Goal: Task Accomplishment & Management: Use online tool/utility

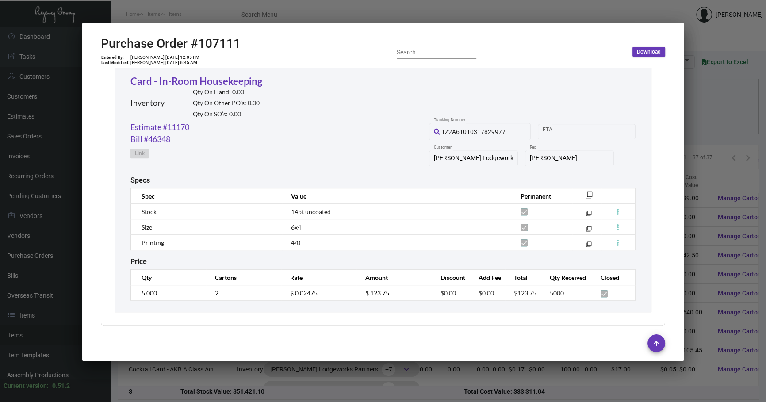
scroll to position [155, 0]
click at [586, 194] on mat-icon "filter_none" at bounding box center [589, 197] width 7 height 7
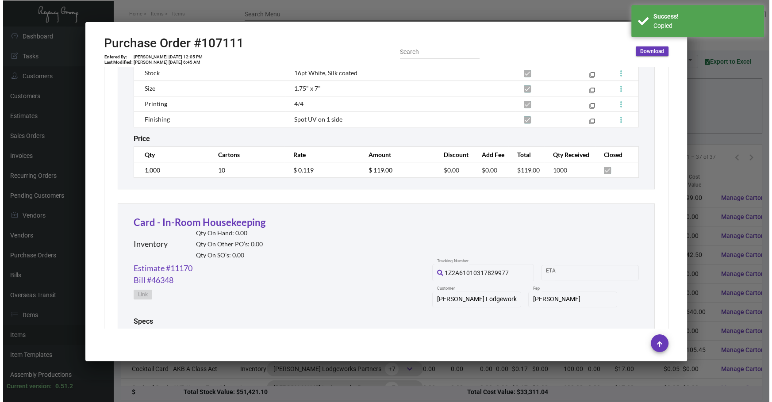
scroll to position [567, 0]
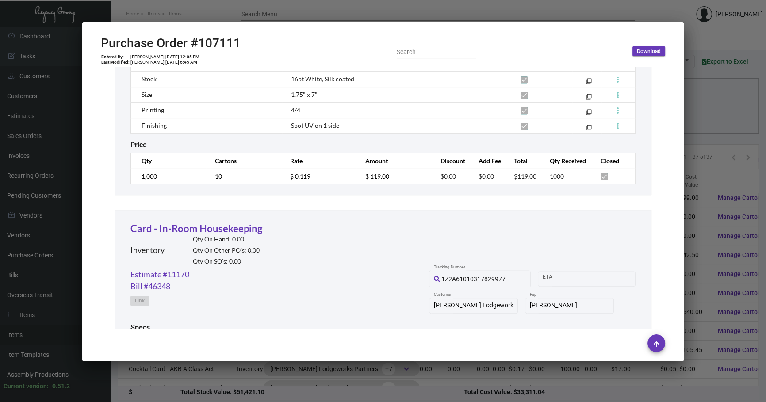
click at [740, 99] on div at bounding box center [383, 201] width 766 height 402
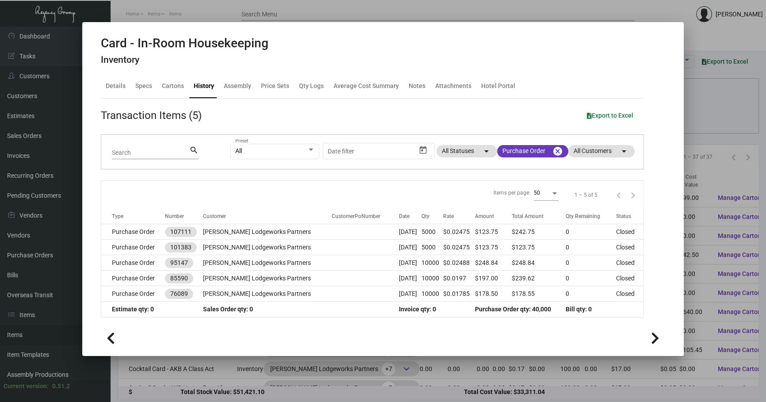
click at [346, 376] on div at bounding box center [383, 201] width 766 height 402
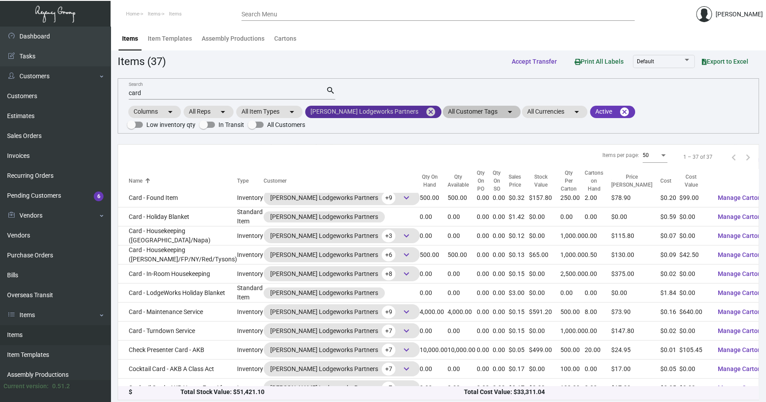
click at [426, 112] on mat-icon "cancel" at bounding box center [431, 112] width 11 height 11
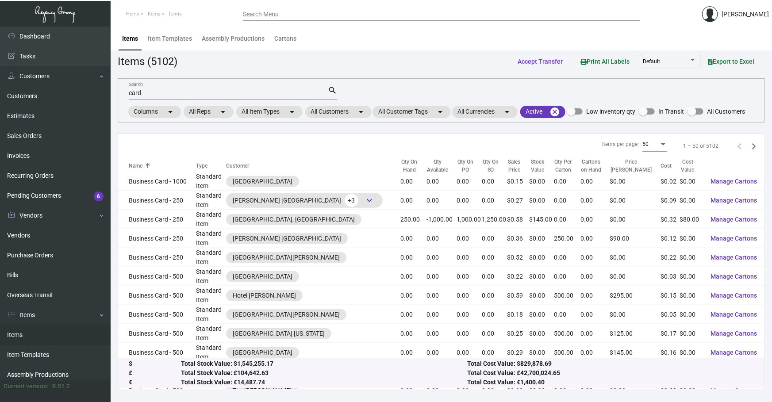
scroll to position [146, 0]
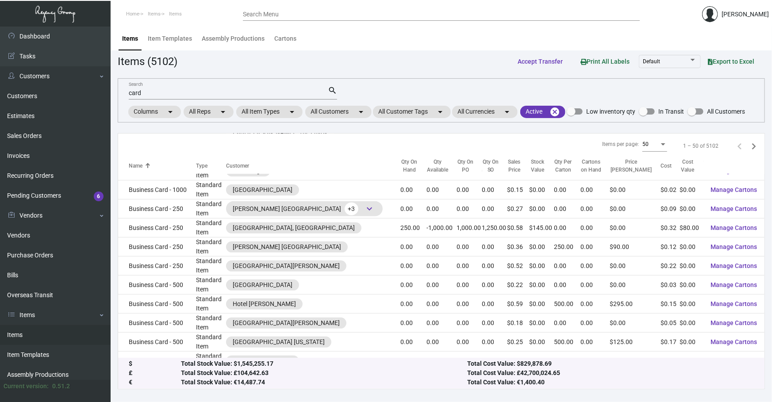
click at [223, 90] on input "card" at bounding box center [228, 93] width 199 height 7
type input "c"
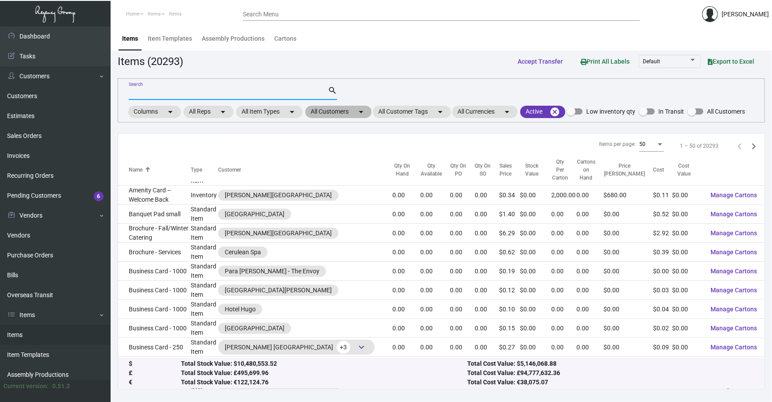
click at [336, 111] on mat-chip "All Customers arrow_drop_down" at bounding box center [338, 112] width 66 height 12
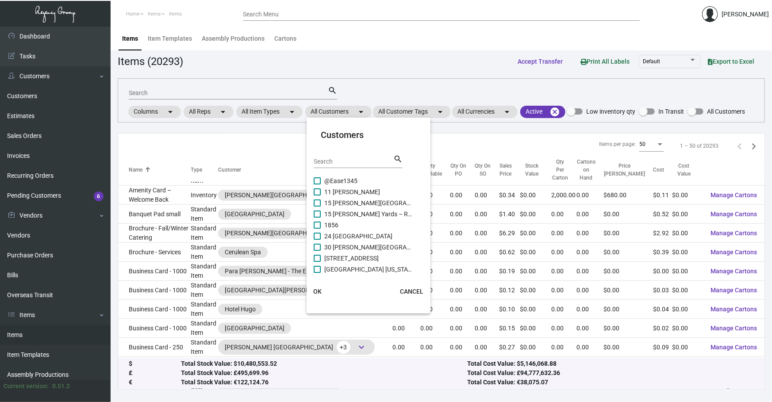
click at [341, 159] on input "Search" at bounding box center [354, 161] width 80 height 7
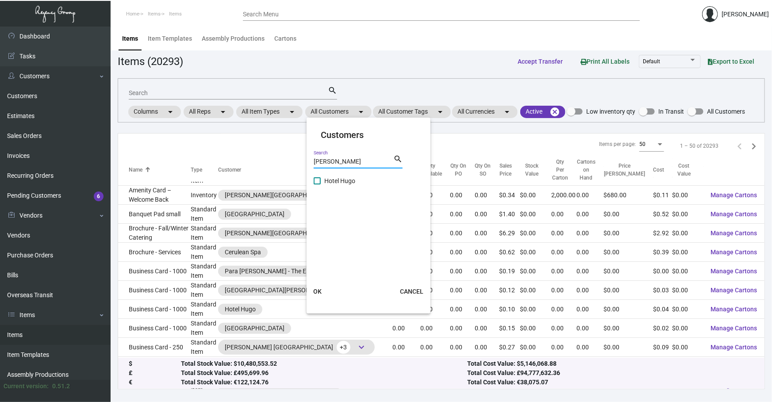
type input "[PERSON_NAME]"
click at [332, 179] on span "Hotel Hugo" at bounding box center [368, 181] width 88 height 11
click at [317, 184] on input "Hotel Hugo" at bounding box center [317, 184] width 0 height 0
checkbox input "true"
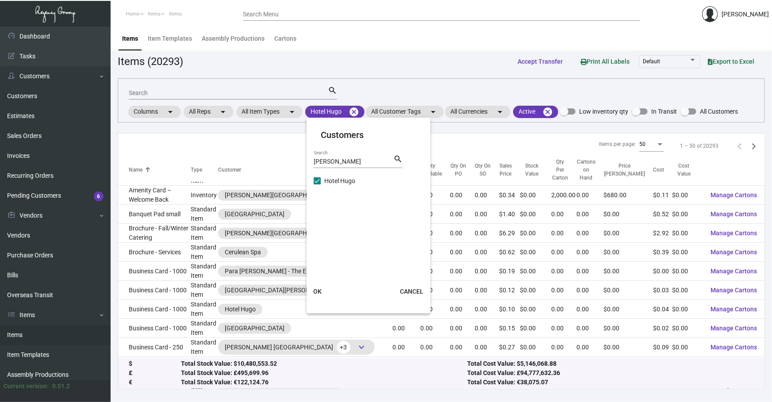
click at [315, 287] on button "OK" at bounding box center [317, 292] width 28 height 16
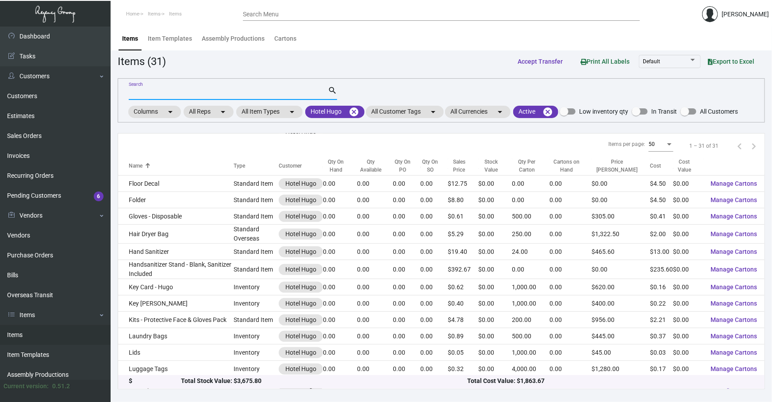
click at [229, 91] on input "Search" at bounding box center [228, 93] width 199 height 7
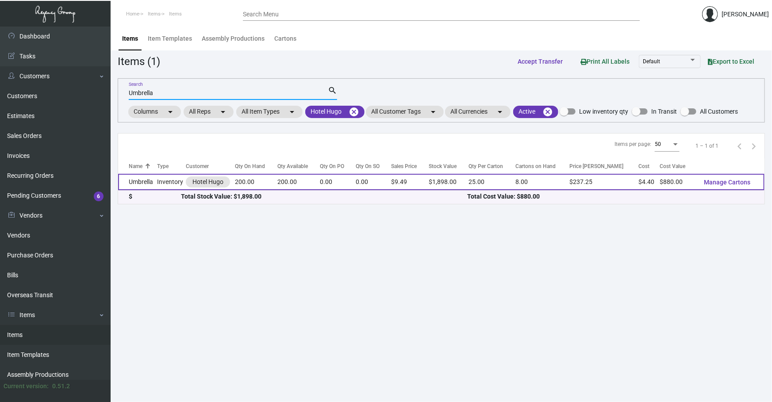
type input "Umbrella"
click at [152, 184] on td "Umbrella" at bounding box center [137, 182] width 39 height 16
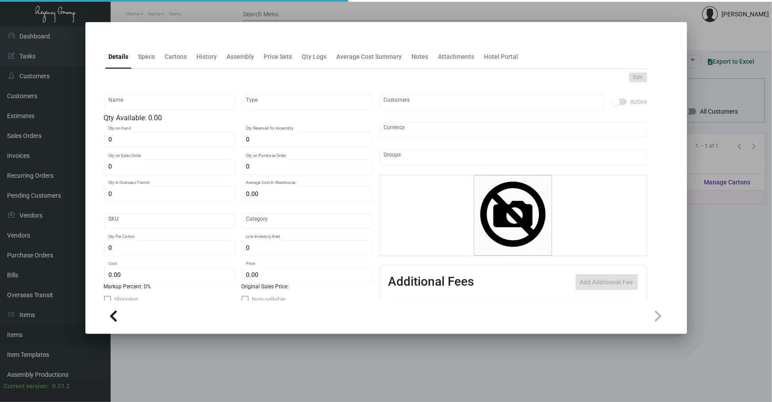
type input "Umbrella"
type input "Inventory"
type input "200"
type input "$ 0.00"
type input "1532"
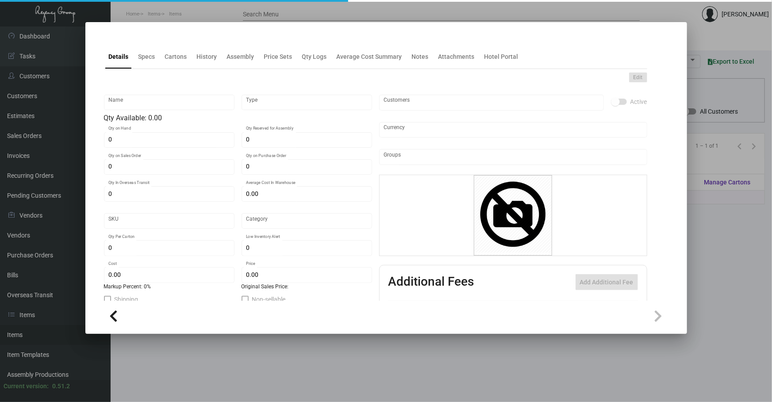
type input "Standard"
type input "25"
type input "$ 4.40"
type input "$ 9.49"
type textarea "[PERSON_NAME]: Size 25” when open, fiberglass stick auto open umbrella, special…"
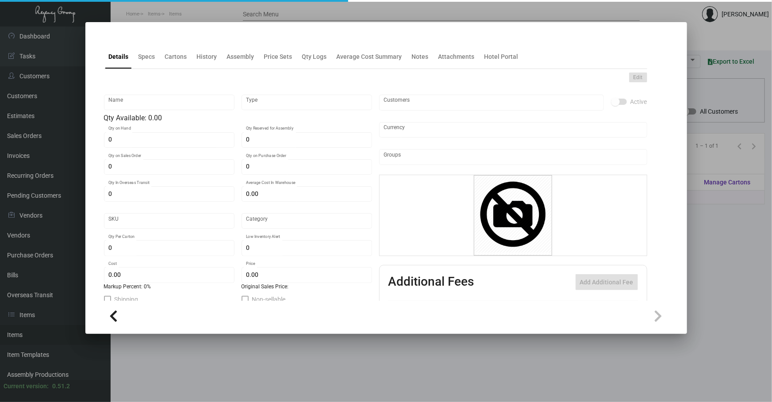
type textarea "[PERSON_NAME]: Size 25” when open, fiberglass stick auto open umbrella, special…"
checkbox input "true"
type input "United States Dollar $"
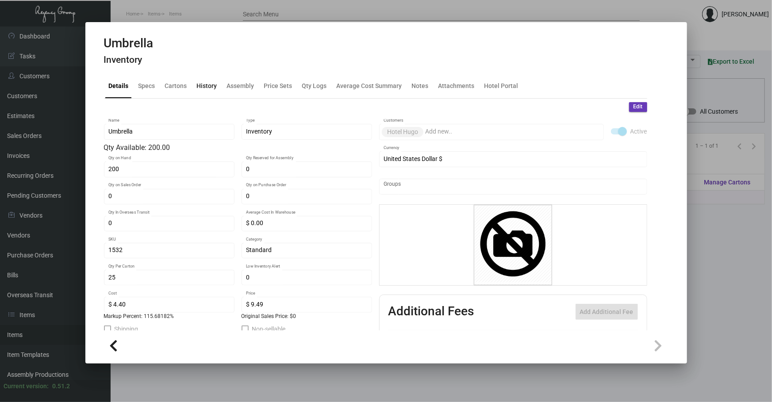
click at [204, 81] on div "History" at bounding box center [206, 86] width 27 height 21
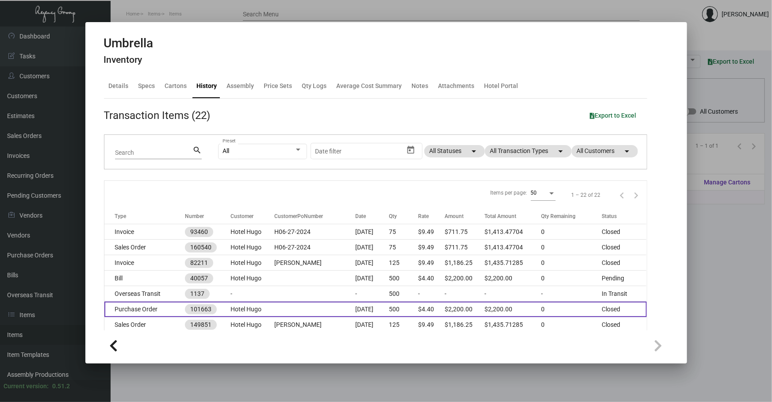
click at [312, 307] on td at bounding box center [314, 309] width 81 height 15
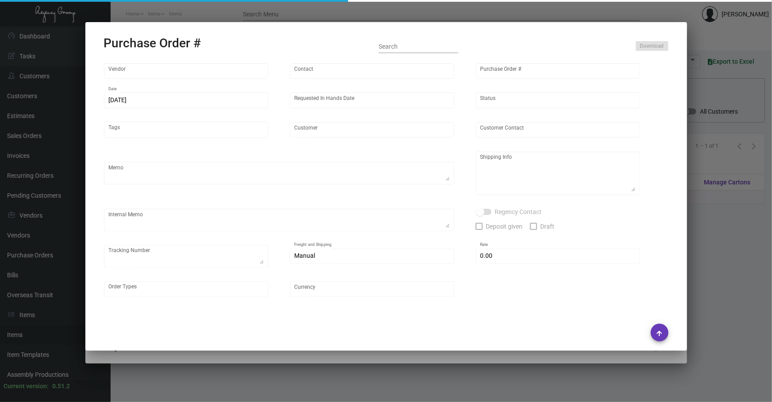
type input "Shanghai East Industrial Co., Ltd,"
type input "[PERSON_NAME]"
type input "101663"
type input "[DATE]"
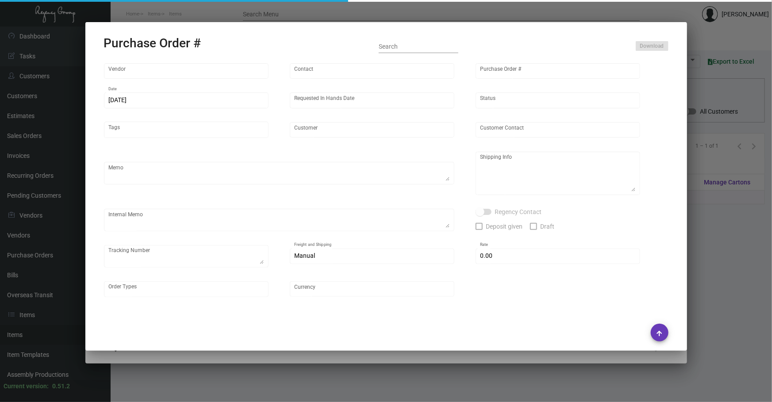
type input "Hotel Hugo"
type textarea "Boat to [GEOGRAPHIC_DATA]"
type textarea "Regency Group NJ - [PERSON_NAME] [STREET_ADDRESS]"
checkbox input "true"
type input "$ 0.00"
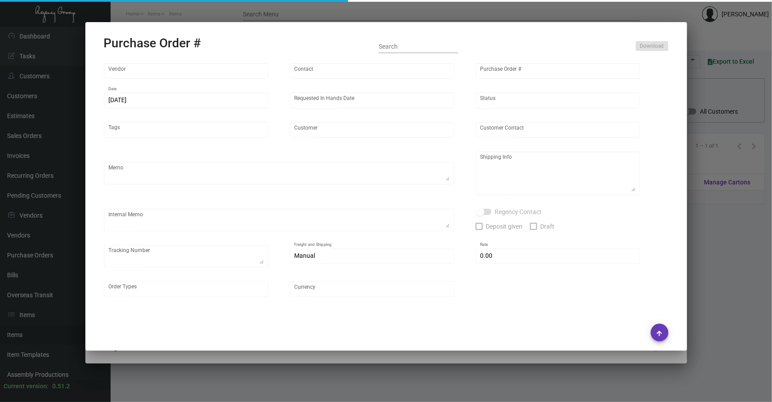
type input "United States Dollar $"
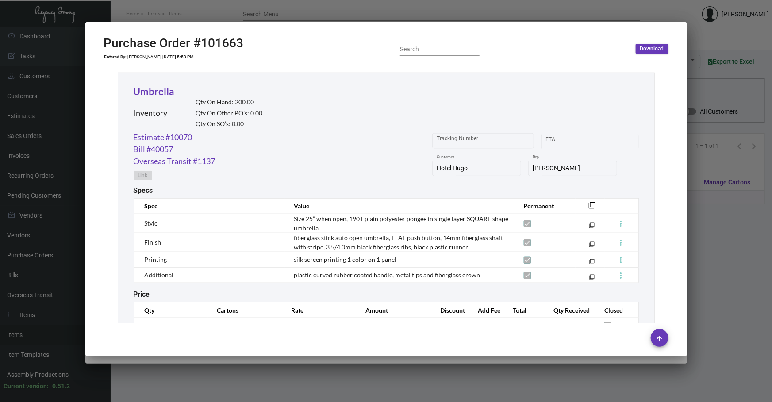
scroll to position [441, 0]
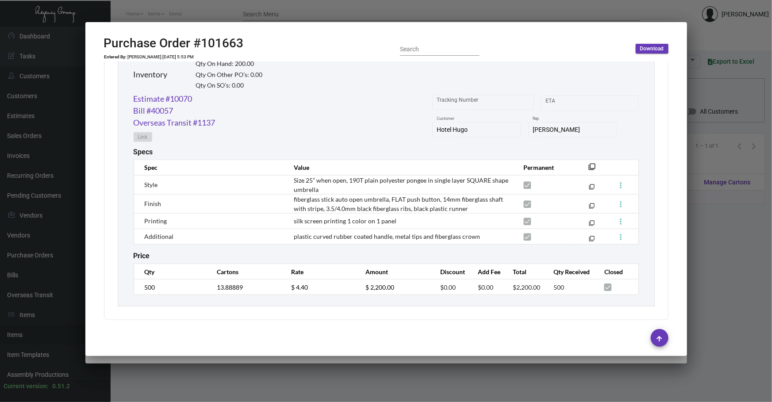
click at [677, 343] on mat-dialog-container "Purchase Order #101663 Entered By: [PERSON_NAME] [DATE] 5:53 PM Search Download…" at bounding box center [386, 189] width 602 height 334
click at [175, 94] on link "Estimate #10070" at bounding box center [163, 99] width 59 height 12
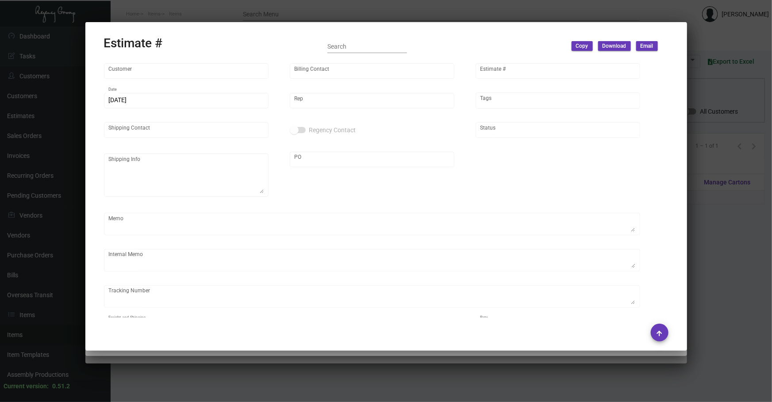
type input "Hotel Hugo"
type input "AP BILLING"
type input "10070"
type input "[DATE]"
type input "[PERSON_NAME]"
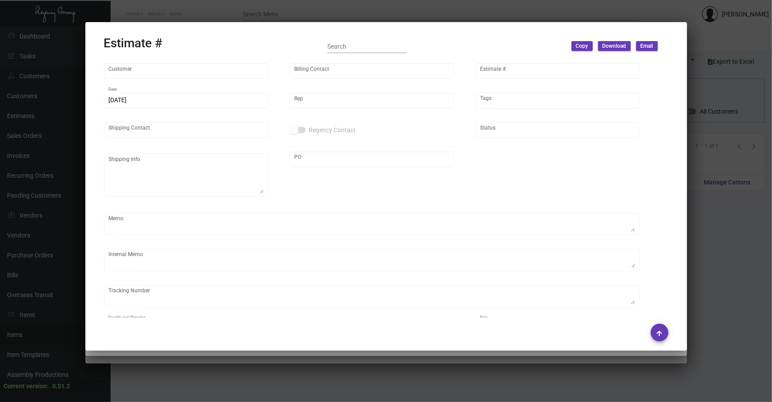
type input "United States Dollar $"
type input "$ 0.00"
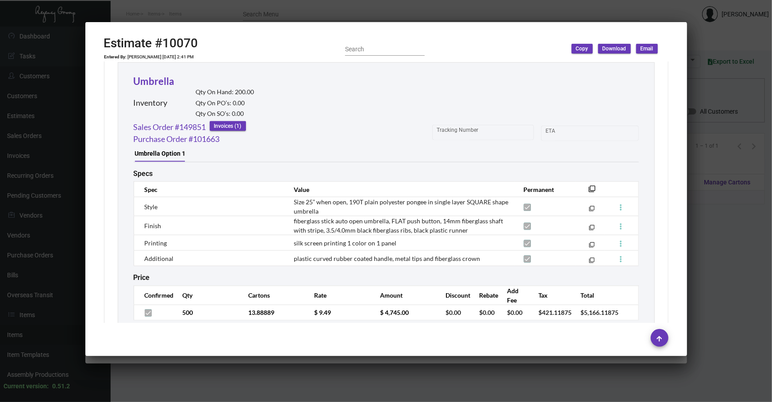
scroll to position [500, 0]
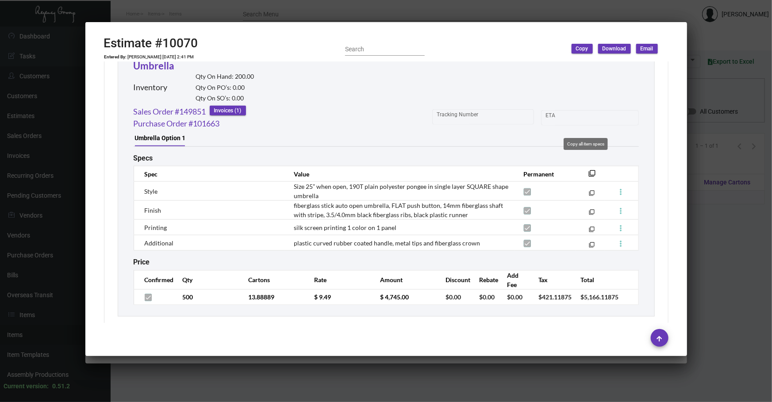
drag, startPoint x: 582, startPoint y: 162, endPoint x: 586, endPoint y: 163, distance: 4.6
click at [588, 168] on button "filter_none" at bounding box center [592, 172] width 9 height 9
click at [493, 391] on div at bounding box center [386, 201] width 772 height 402
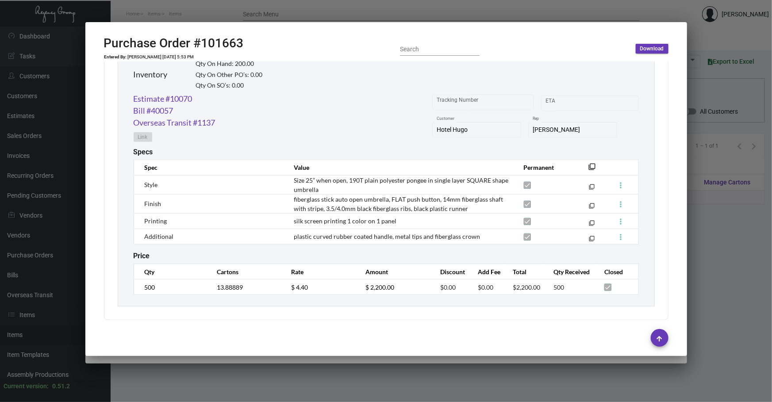
click at [493, 391] on div at bounding box center [386, 201] width 772 height 402
